Goal: Task Accomplishment & Management: Use online tool/utility

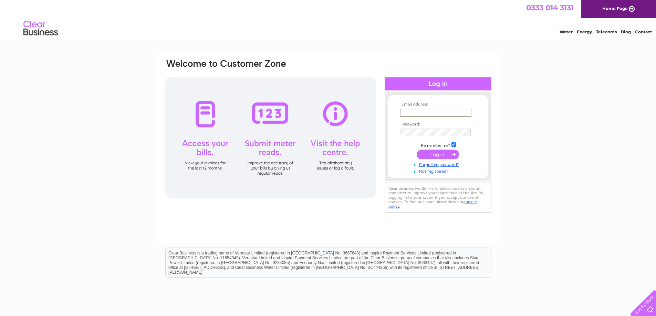
click at [435, 112] on input "text" at bounding box center [436, 113] width 72 height 8
type input "[PERSON_NAME][EMAIL_ADDRESS][PERSON_NAME][DOMAIN_NAME]"
click at [444, 154] on input "submit" at bounding box center [438, 155] width 42 height 10
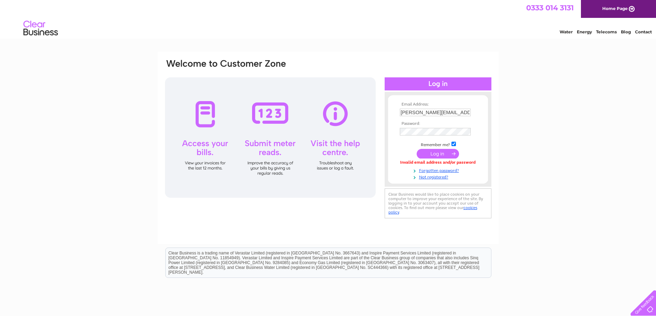
click at [446, 157] on input "submit" at bounding box center [438, 154] width 42 height 10
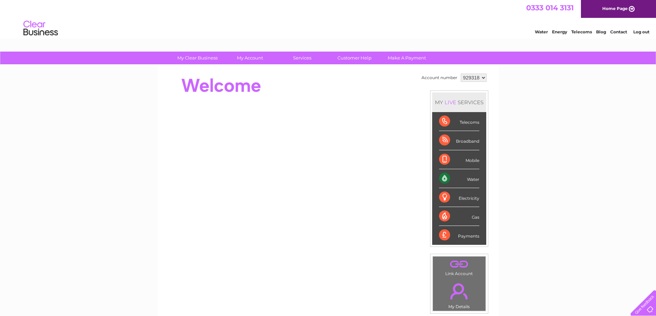
click at [449, 173] on div "Water" at bounding box center [459, 178] width 40 height 19
click at [469, 178] on div "Water" at bounding box center [459, 178] width 40 height 19
click at [438, 173] on li "Water" at bounding box center [459, 178] width 54 height 19
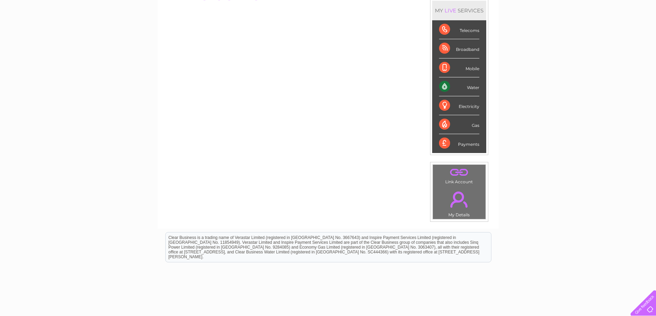
scroll to position [103, 0]
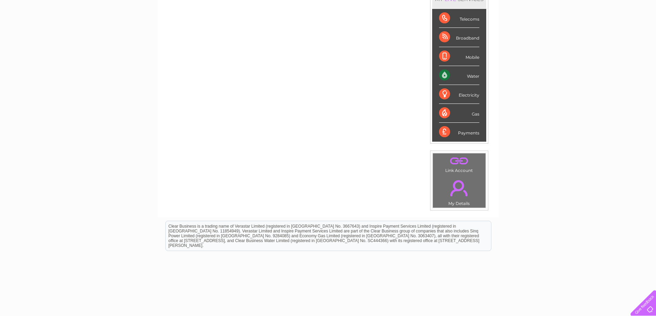
click at [445, 75] on div "Water" at bounding box center [459, 75] width 40 height 19
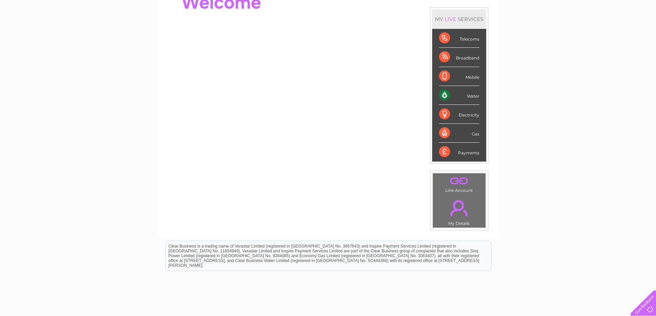
scroll to position [0, 0]
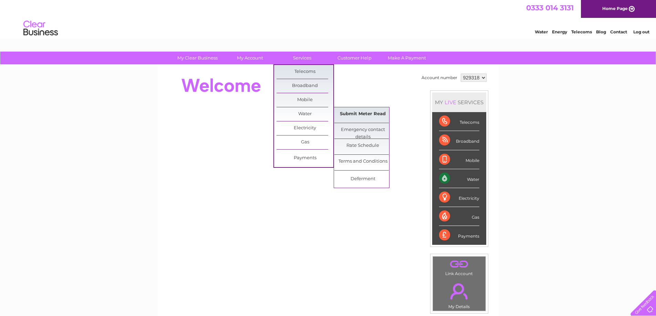
click at [358, 113] on link "Submit Meter Read" at bounding box center [362, 114] width 57 height 14
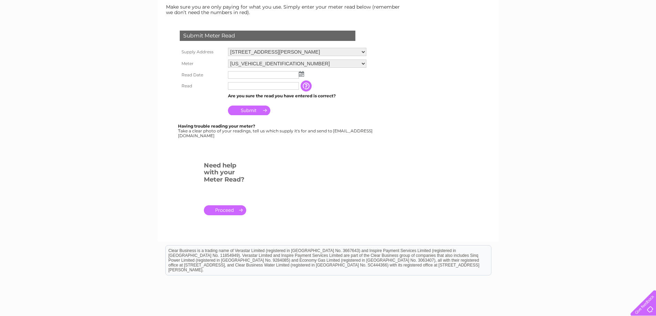
scroll to position [103, 0]
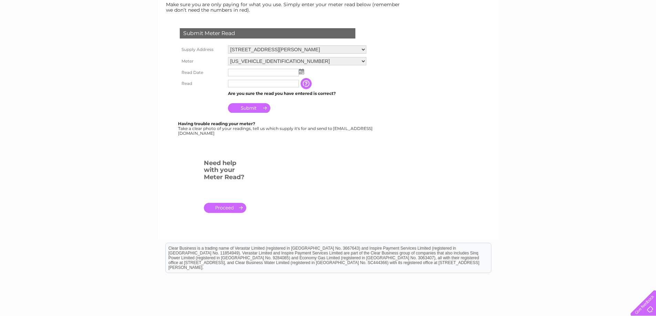
click at [278, 71] on input "text" at bounding box center [263, 73] width 71 height 8
click at [303, 73] on img at bounding box center [301, 72] width 5 height 6
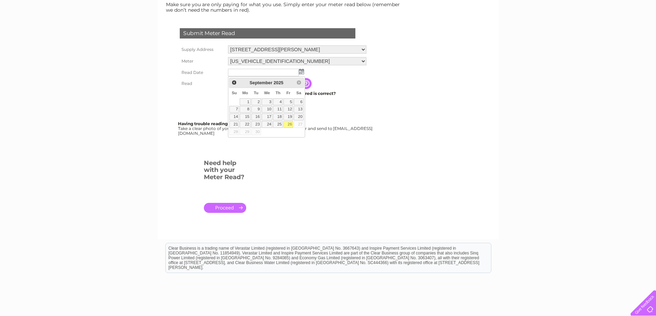
click at [288, 125] on link "26" at bounding box center [288, 124] width 10 height 7
type input "2025/09/26"
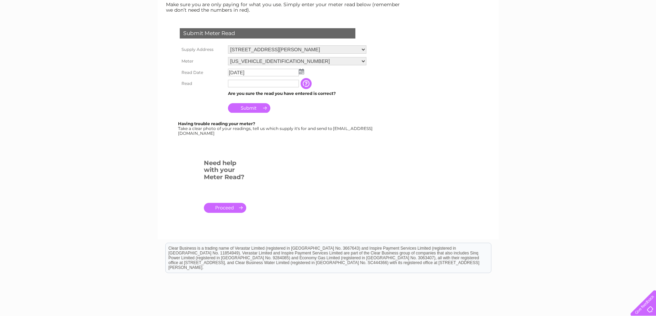
click at [278, 88] on td at bounding box center [263, 83] width 74 height 11
click at [278, 84] on input "text" at bounding box center [263, 84] width 71 height 8
type input "00238"
click at [308, 84] on input "button" at bounding box center [307, 84] width 12 height 11
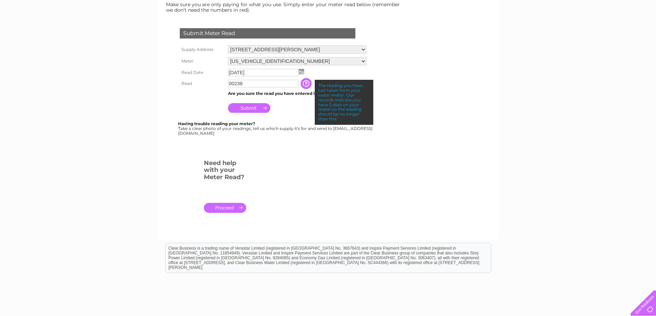
click at [249, 105] on input "Submit" at bounding box center [249, 108] width 42 height 10
